Goal: Find specific page/section: Find specific page/section

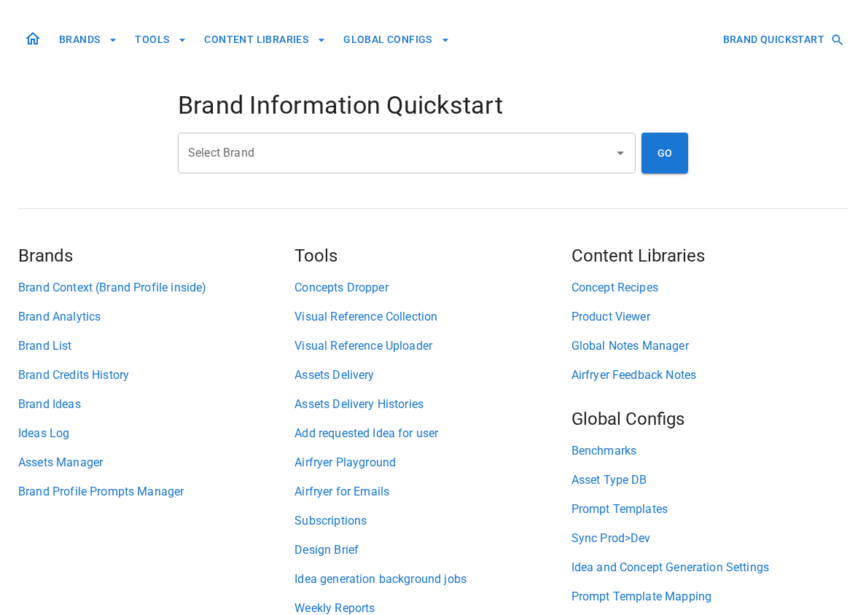
click at [362, 167] on div "Select Brand" at bounding box center [407, 153] width 458 height 41
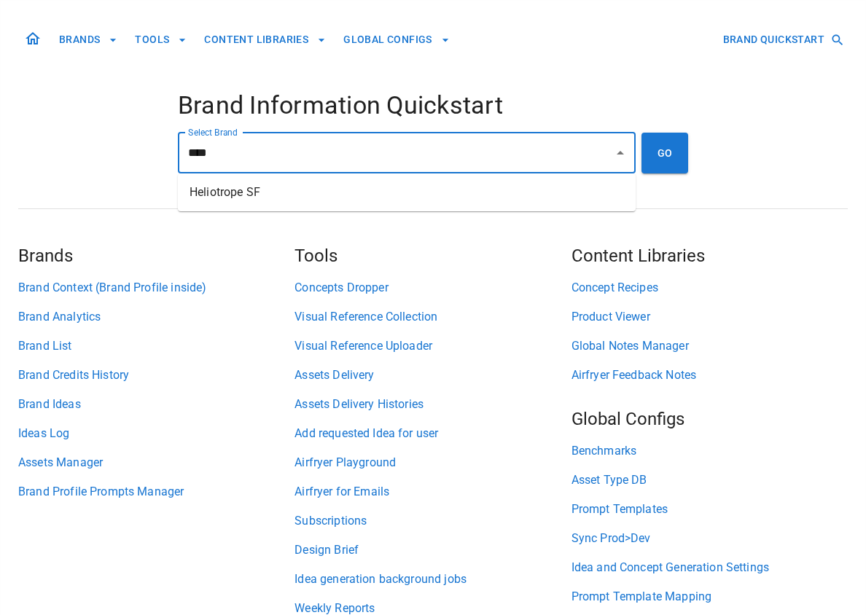
click at [364, 186] on li "Heliotrope SF" at bounding box center [407, 192] width 458 height 26
type input "**********"
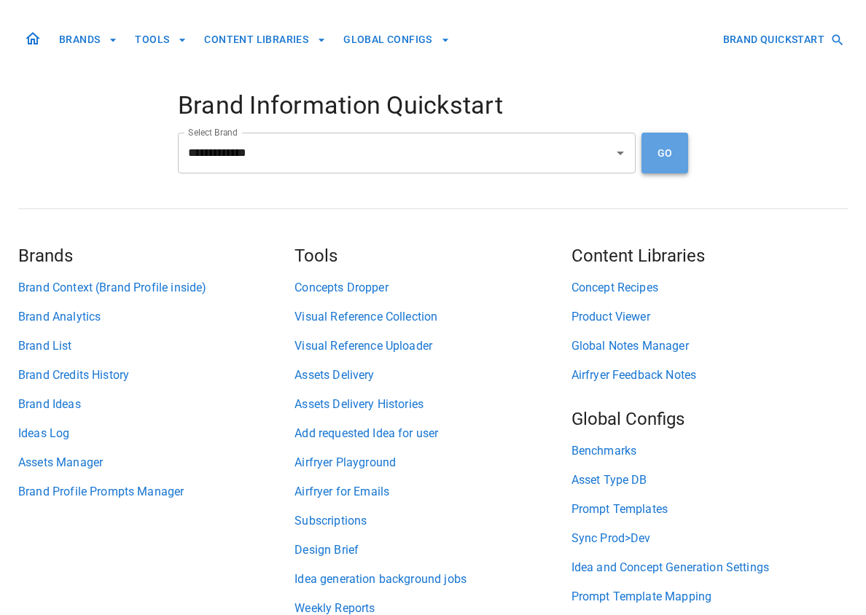
click at [679, 157] on button "GO" at bounding box center [665, 153] width 47 height 41
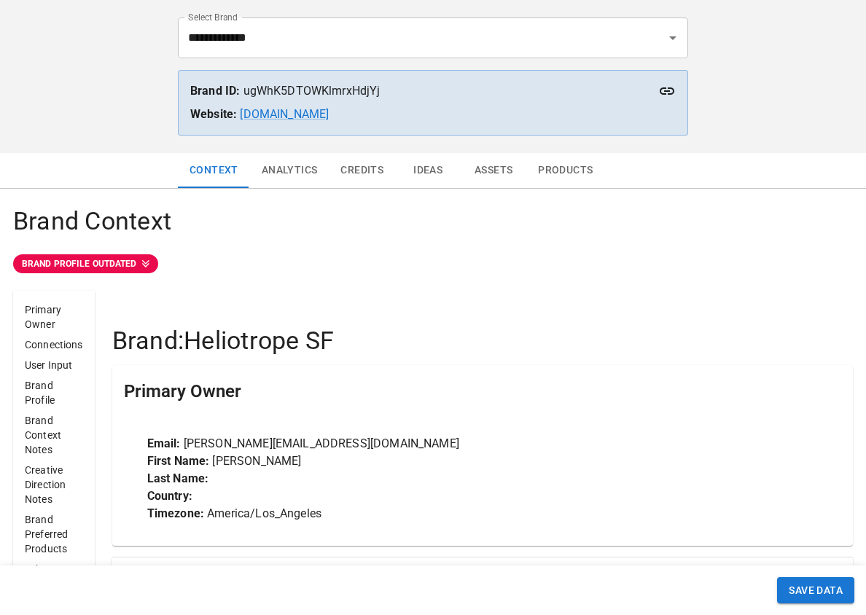
scroll to position [127, 0]
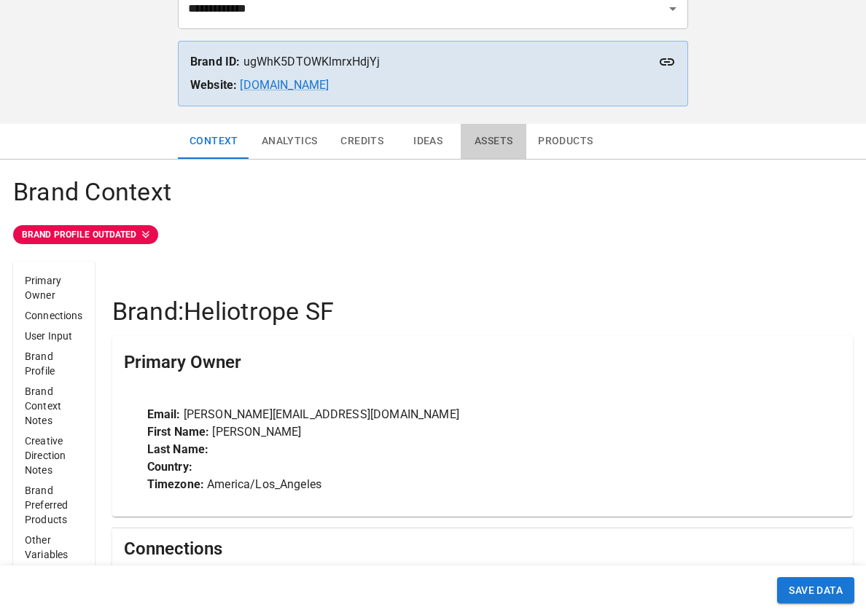
click at [497, 136] on button "Assets" at bounding box center [494, 141] width 66 height 35
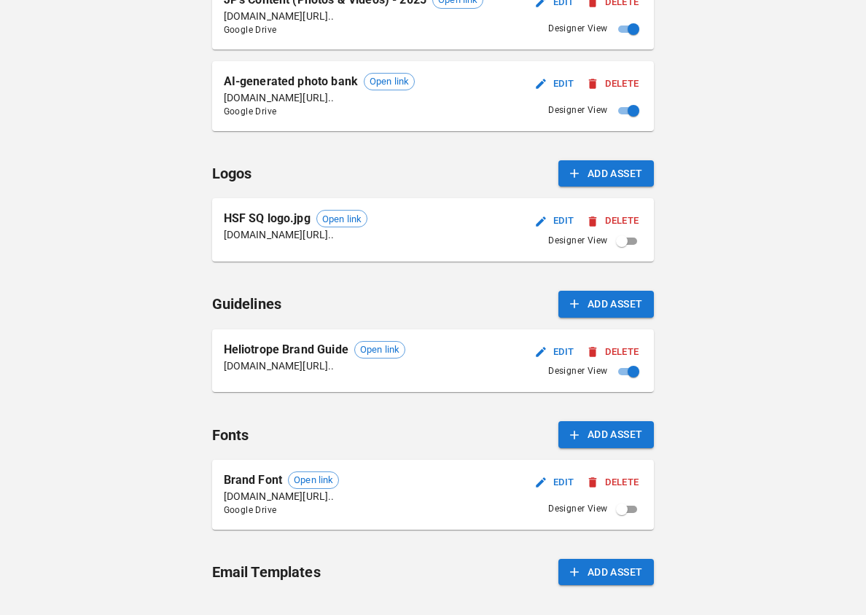
scroll to position [926, 0]
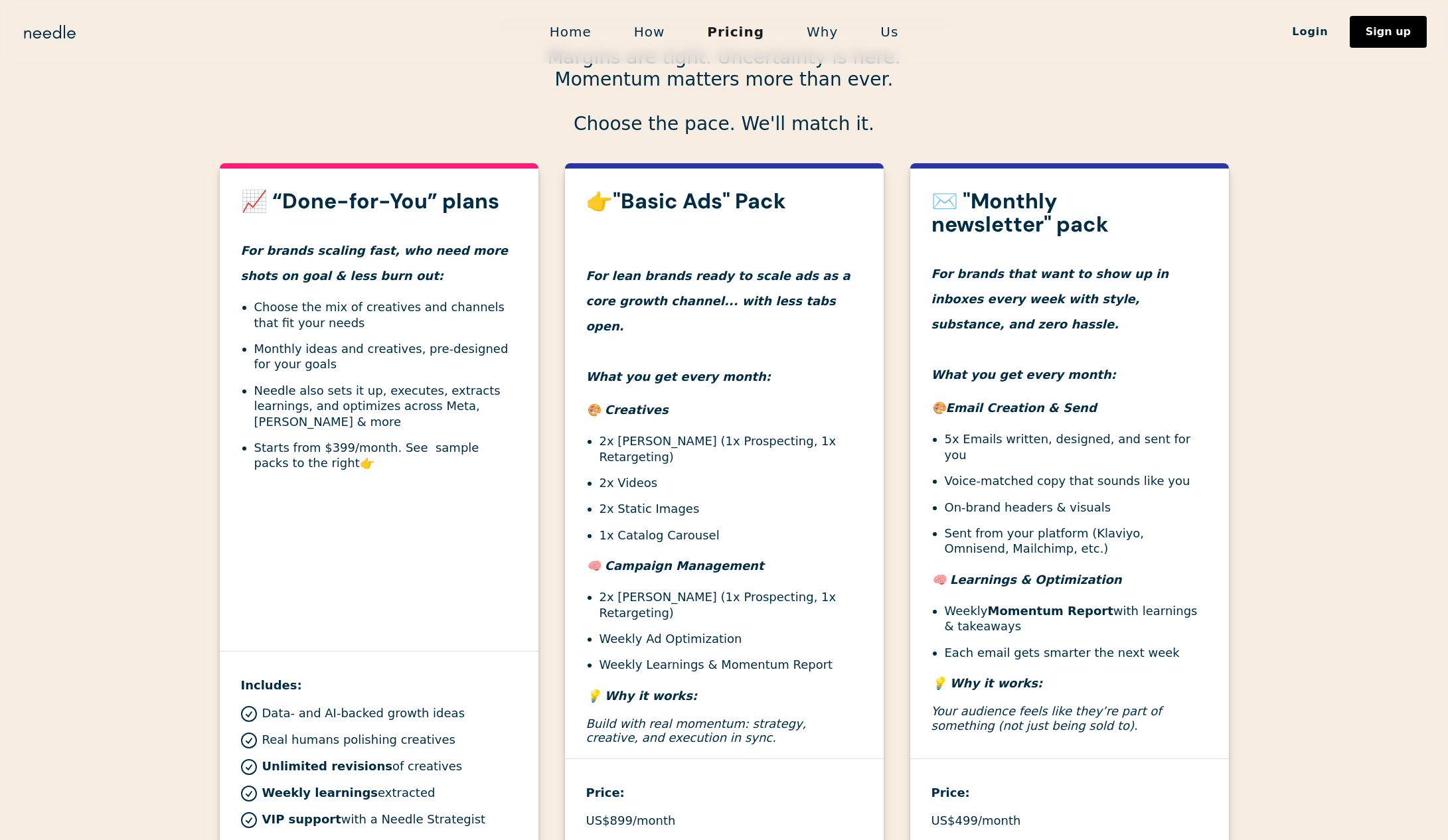
scroll to position [372, 0]
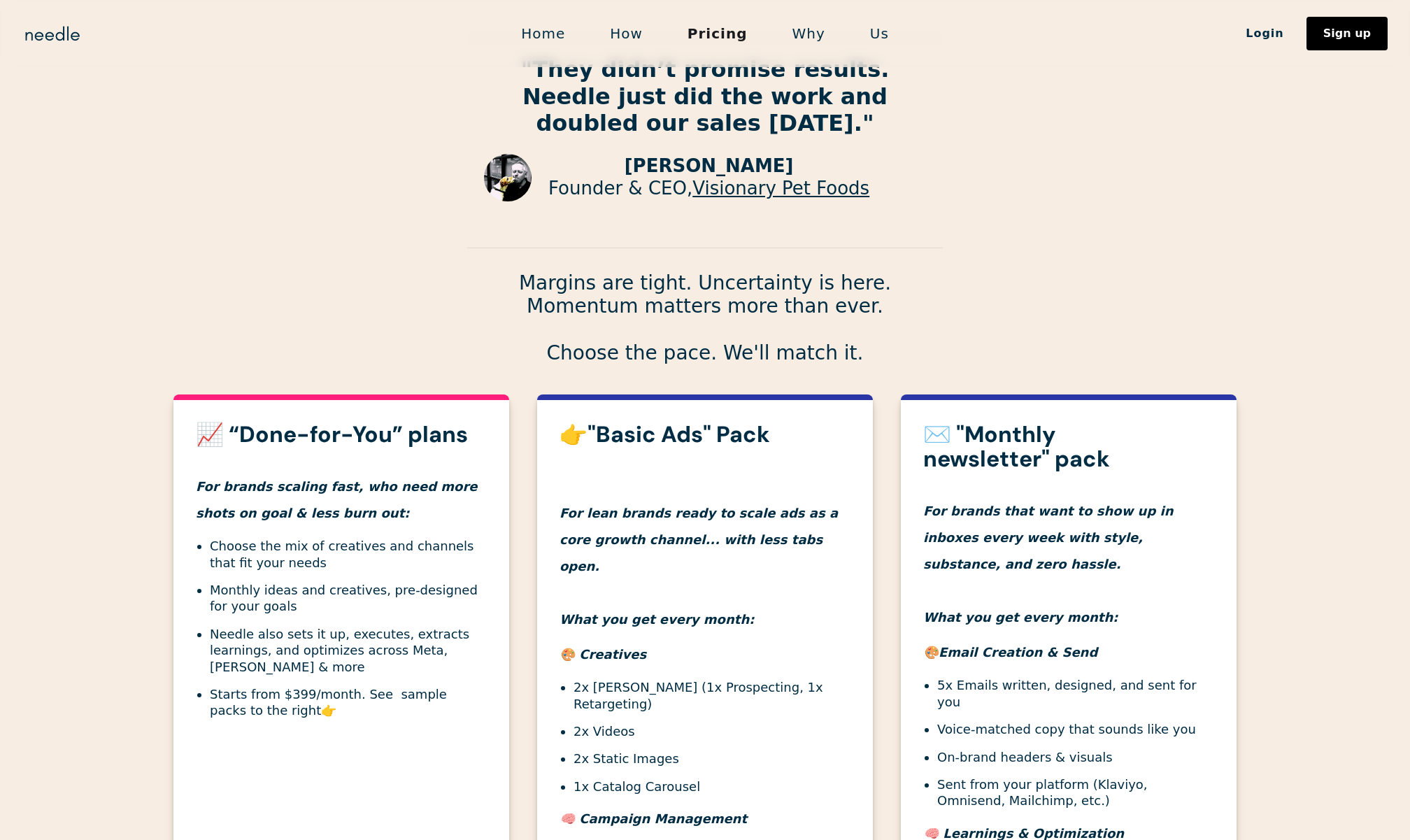
scroll to position [212, 0]
